Goal: Information Seeking & Learning: Learn about a topic

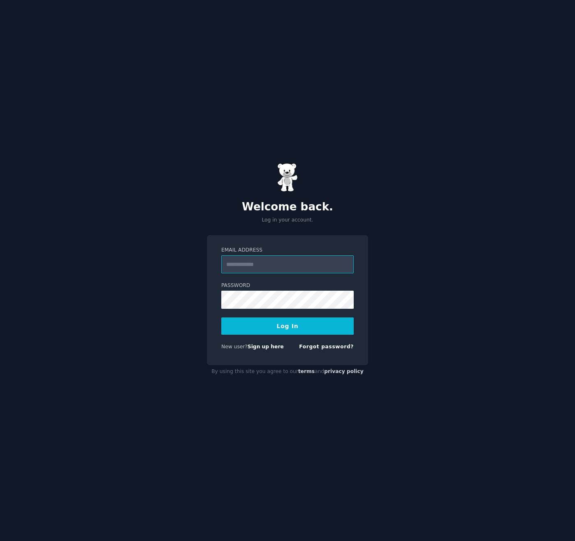
type input "**********"
click at [290, 326] on button "Log In" at bounding box center [287, 325] width 132 height 17
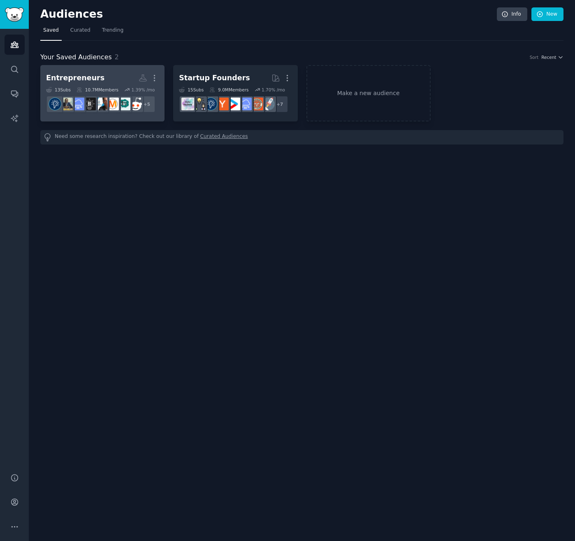
click at [87, 80] on div "Entrepreneurs" at bounding box center [75, 78] width 58 height 10
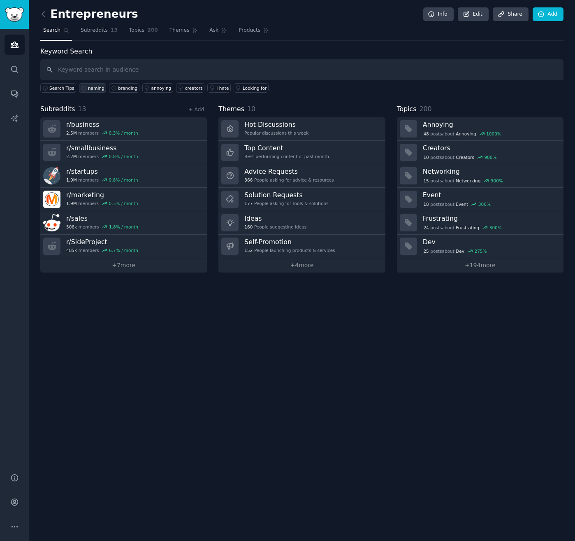
click at [93, 87] on div "naming" at bounding box center [96, 88] width 16 height 6
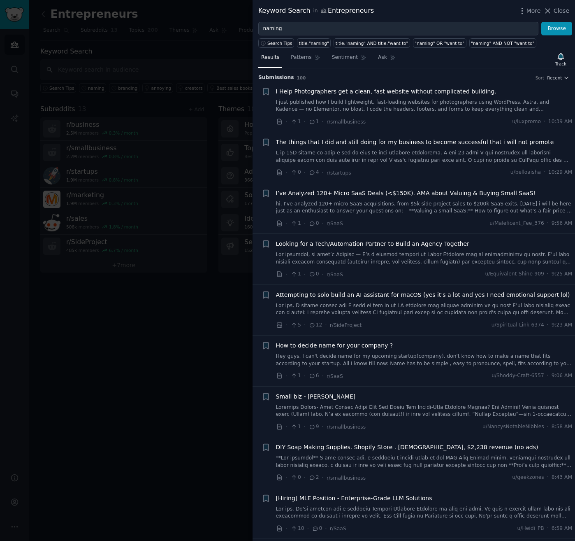
click at [368, 345] on span "How to decide name for your company ?" at bounding box center [334, 345] width 117 height 9
click at [342, 345] on span "How to decide name for your company ?" at bounding box center [334, 345] width 117 height 9
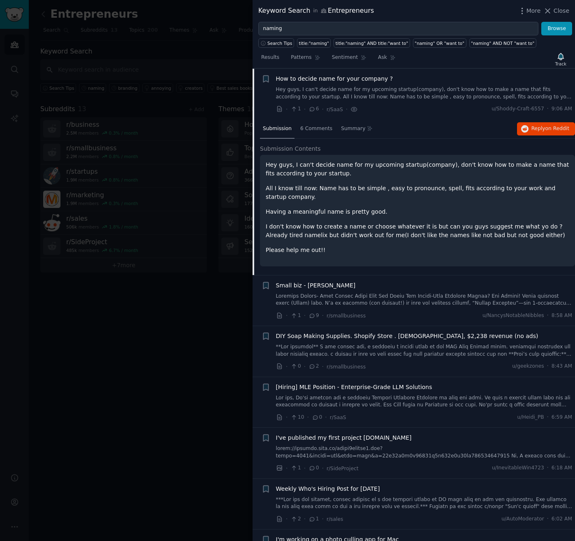
scroll to position [267, 0]
click at [544, 126] on span "Reply on Reddit" at bounding box center [551, 128] width 38 height 7
click at [313, 77] on span "How to decide name for your company ?" at bounding box center [334, 78] width 117 height 9
